Goal: Manage account settings

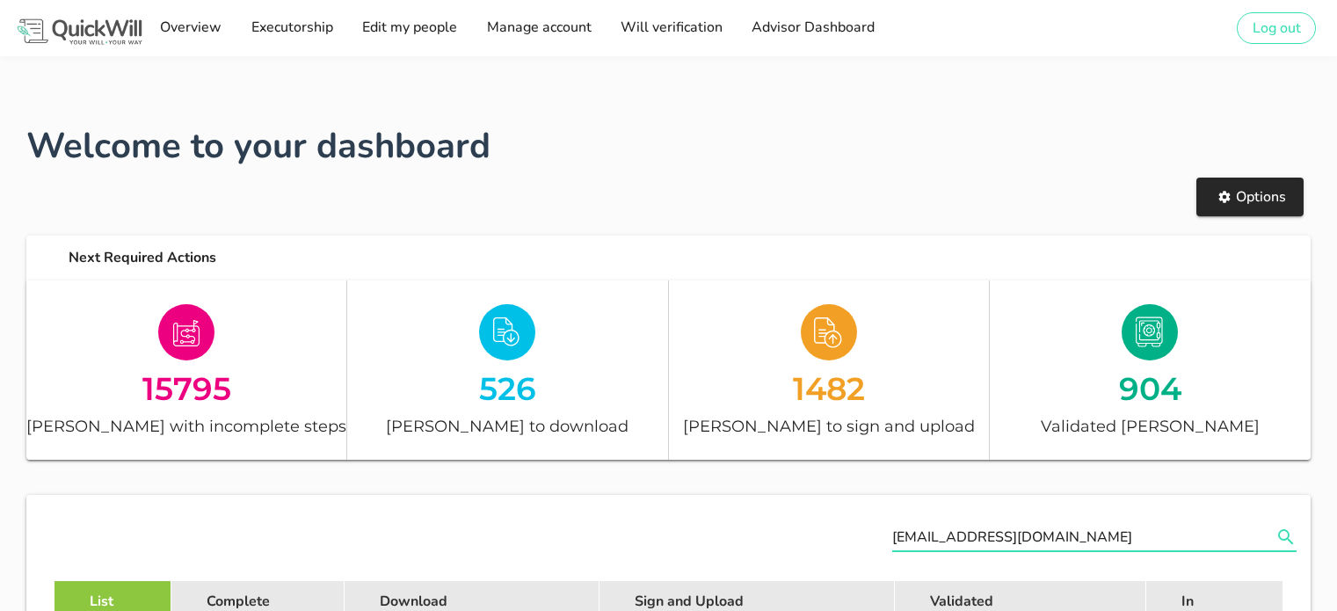
scroll to position [319, 0]
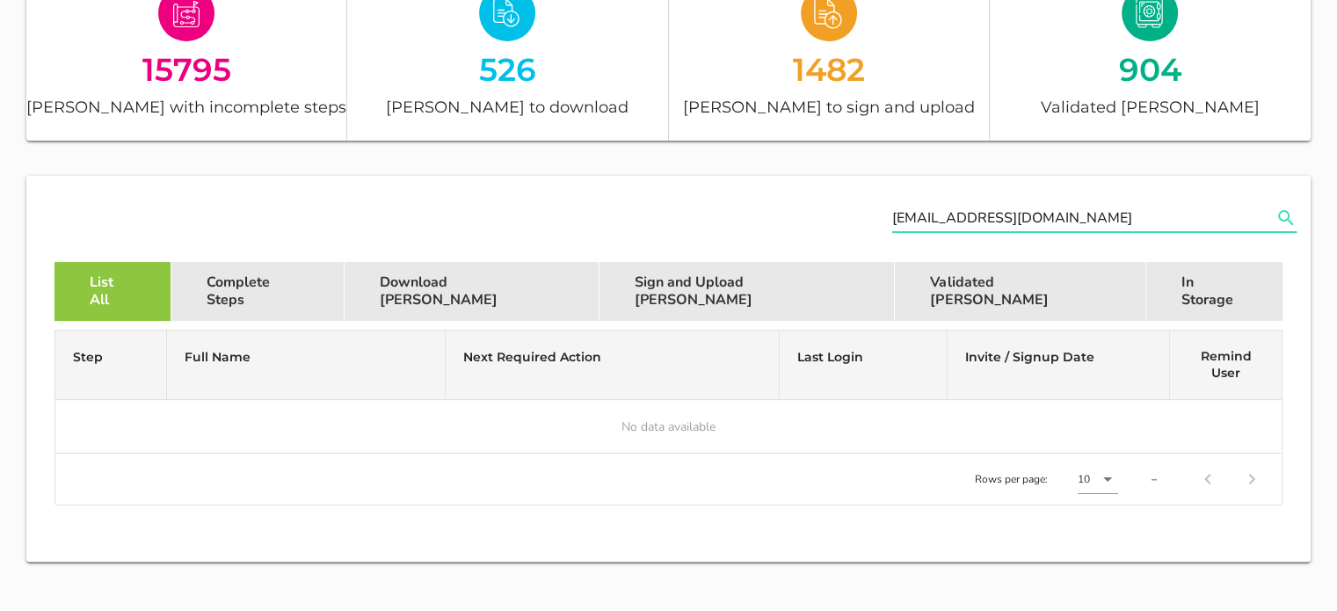
click at [934, 210] on input "[EMAIL_ADDRESS][DOMAIN_NAME]" at bounding box center [1082, 218] width 380 height 28
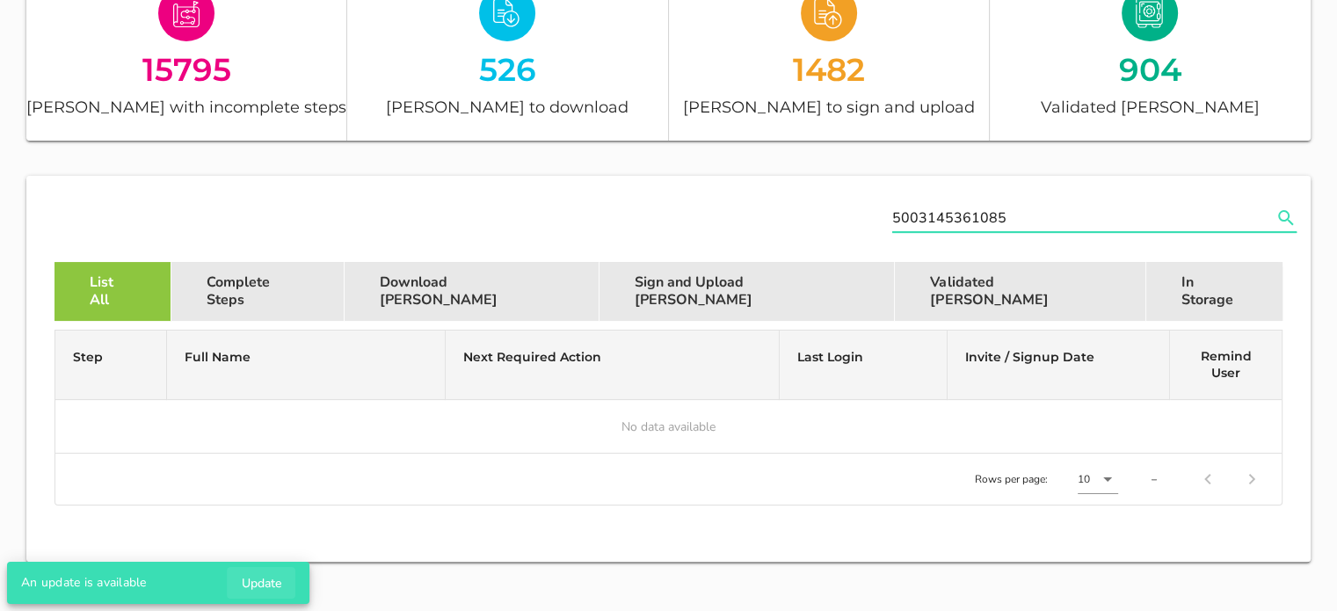
type input "5003145361085"
click at [266, 576] on span "Update" at bounding box center [261, 583] width 40 height 17
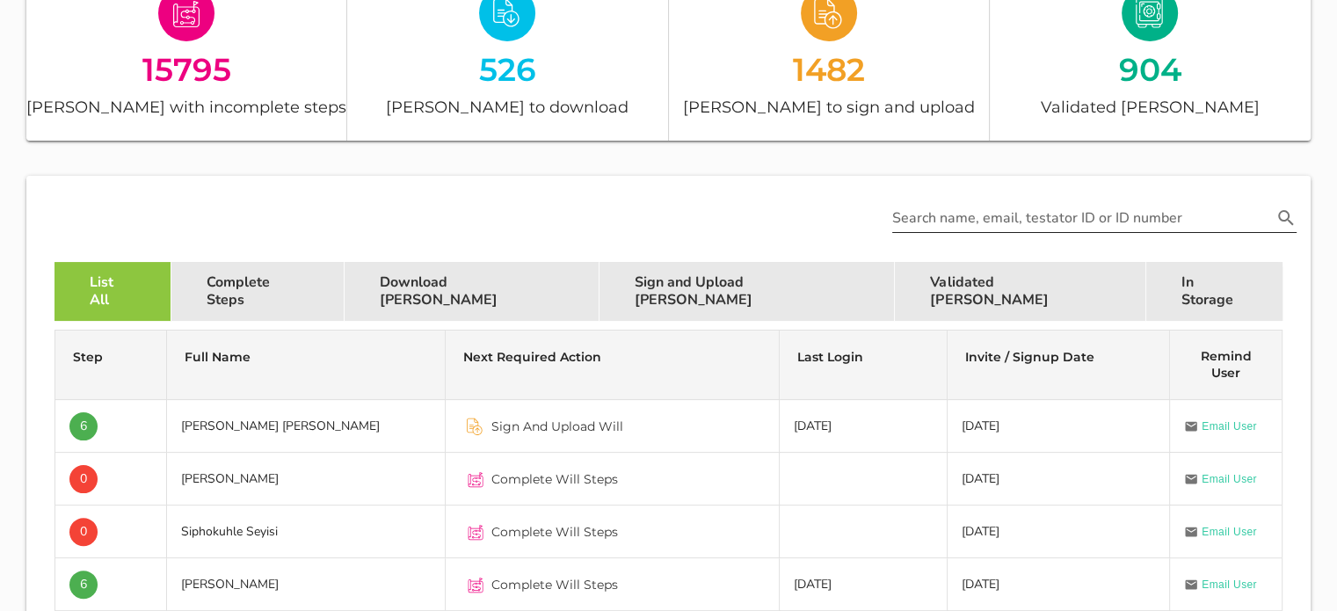
type input "[EMAIL_ADDRESS][DOMAIN_NAME]"
click at [927, 215] on input "text" at bounding box center [1082, 218] width 380 height 28
type input "v"
paste input "5003145361085"
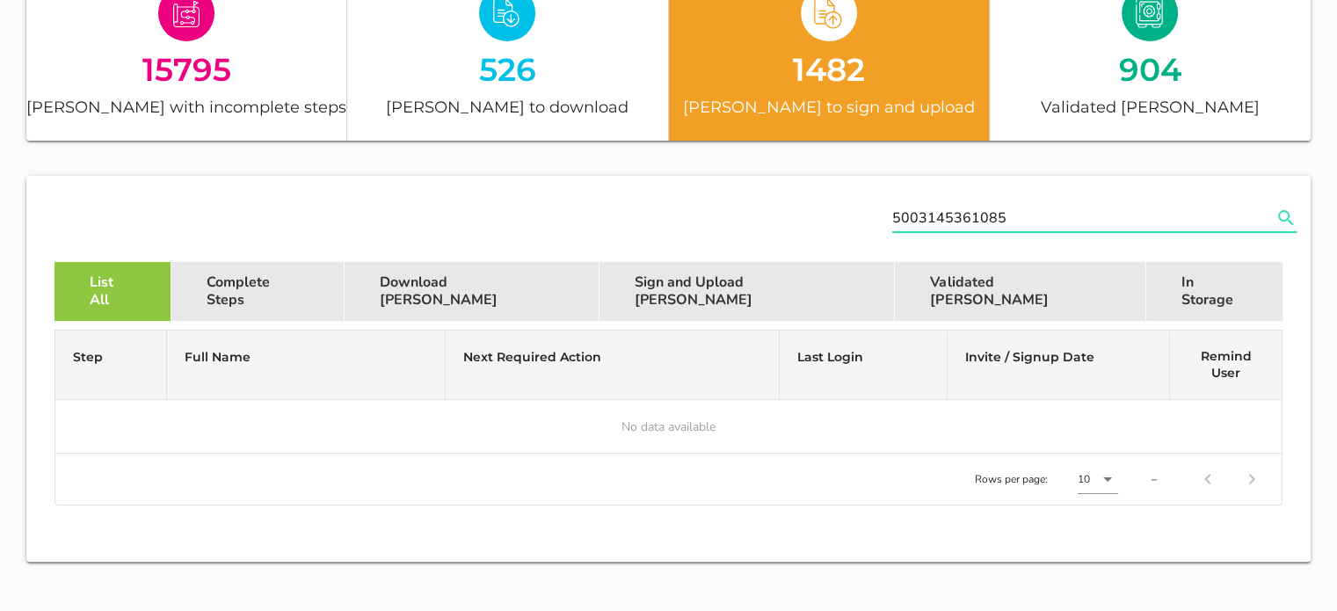
type input "5003145361085"
